Goal: Information Seeking & Learning: Find specific fact

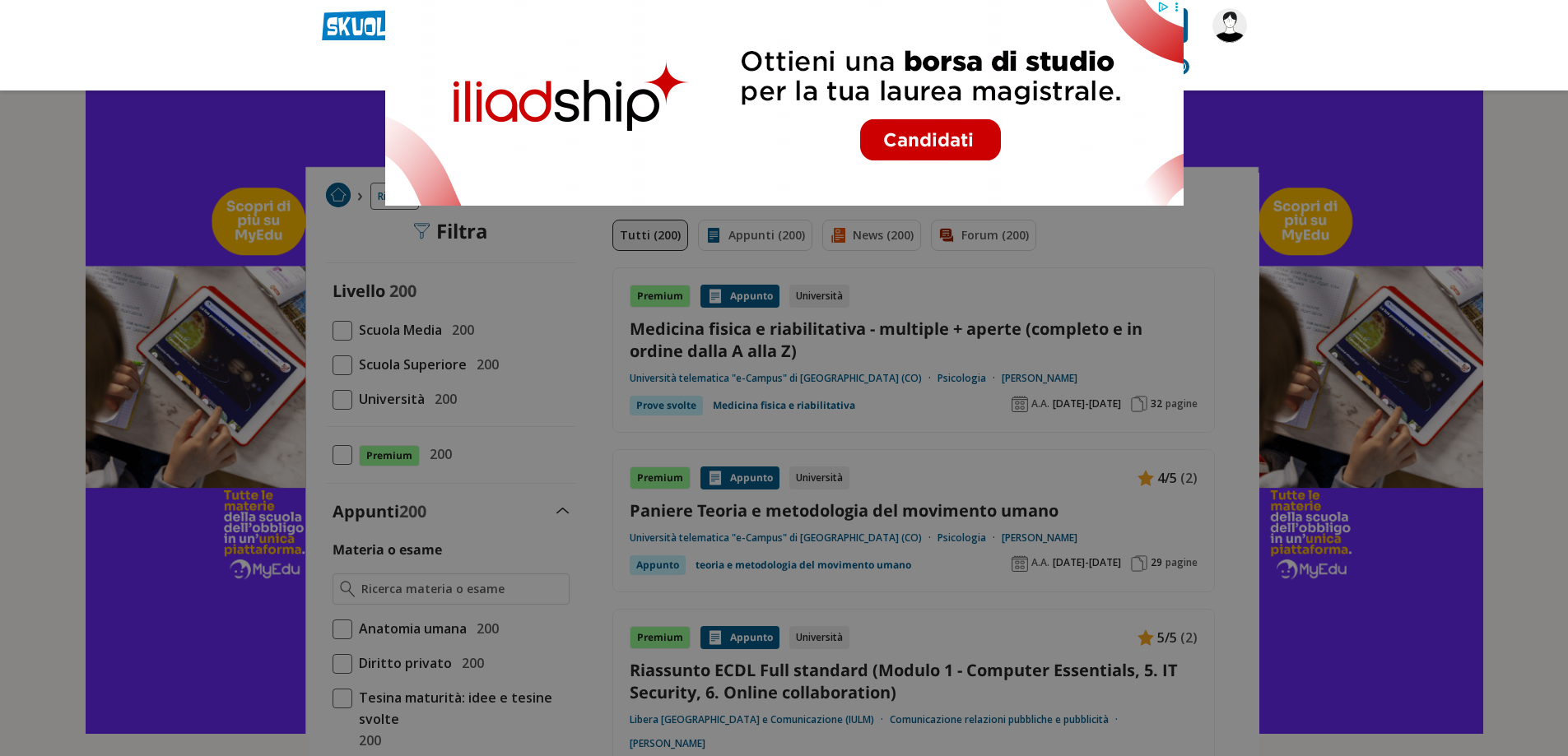
type input "mobilità scheletrica RICERCA SCUOLE MEDIE"
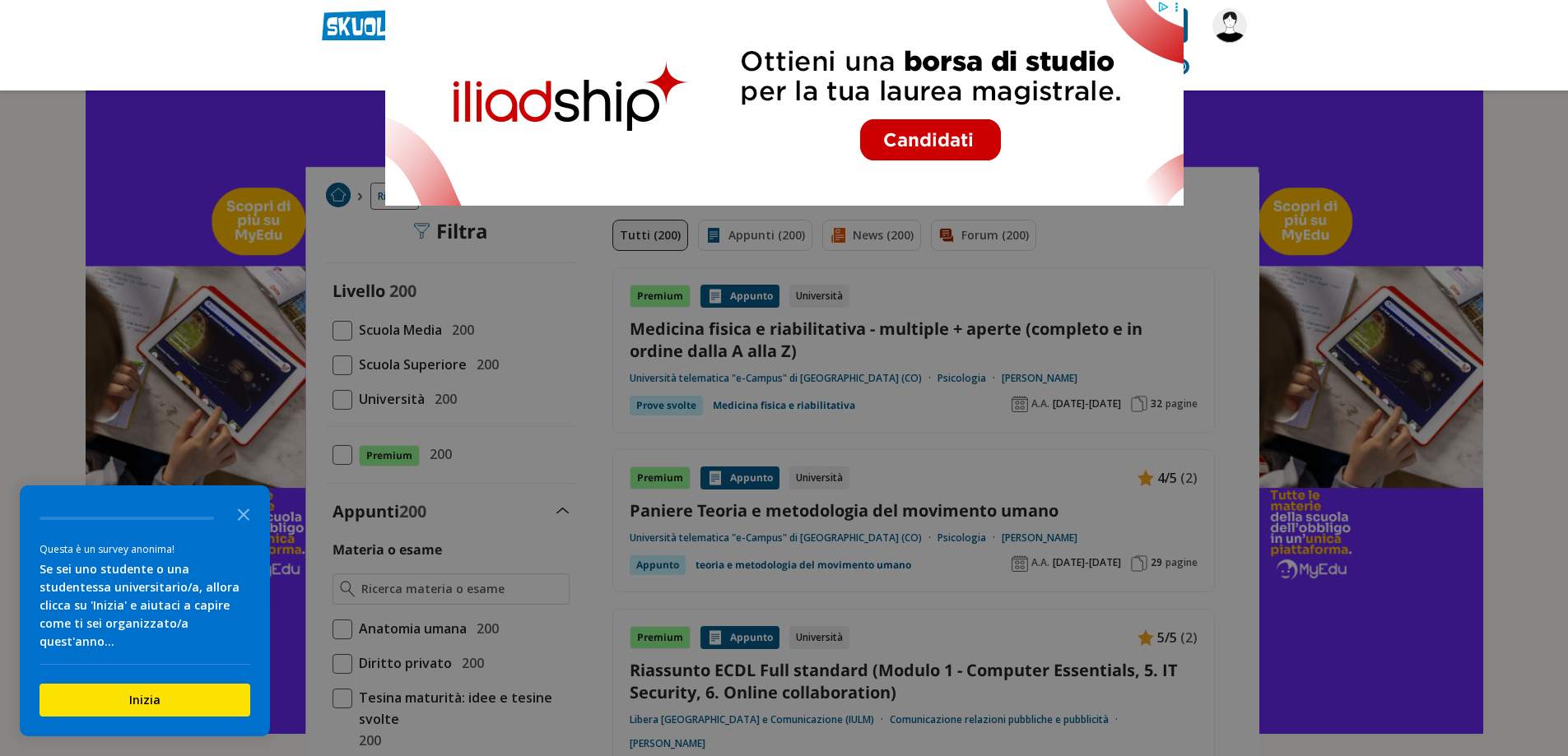
click at [79, 41] on header "mobilità scheletrica RICERCA SCUOLE MEDIE Caricamento in corso... Trova un tuto…" at bounding box center [784, 45] width 1568 height 90
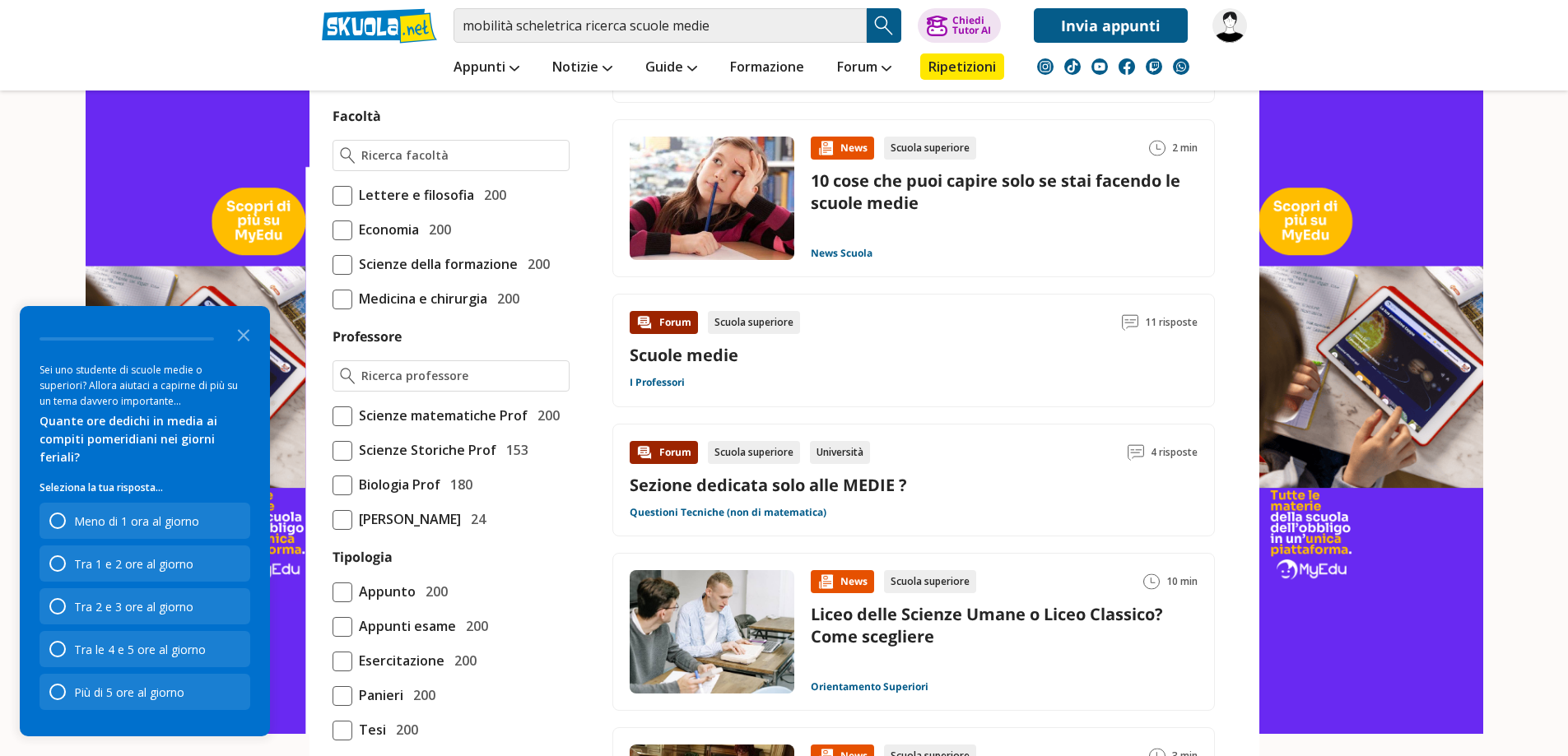
scroll to position [988, 0]
